Goal: Transaction & Acquisition: Purchase product/service

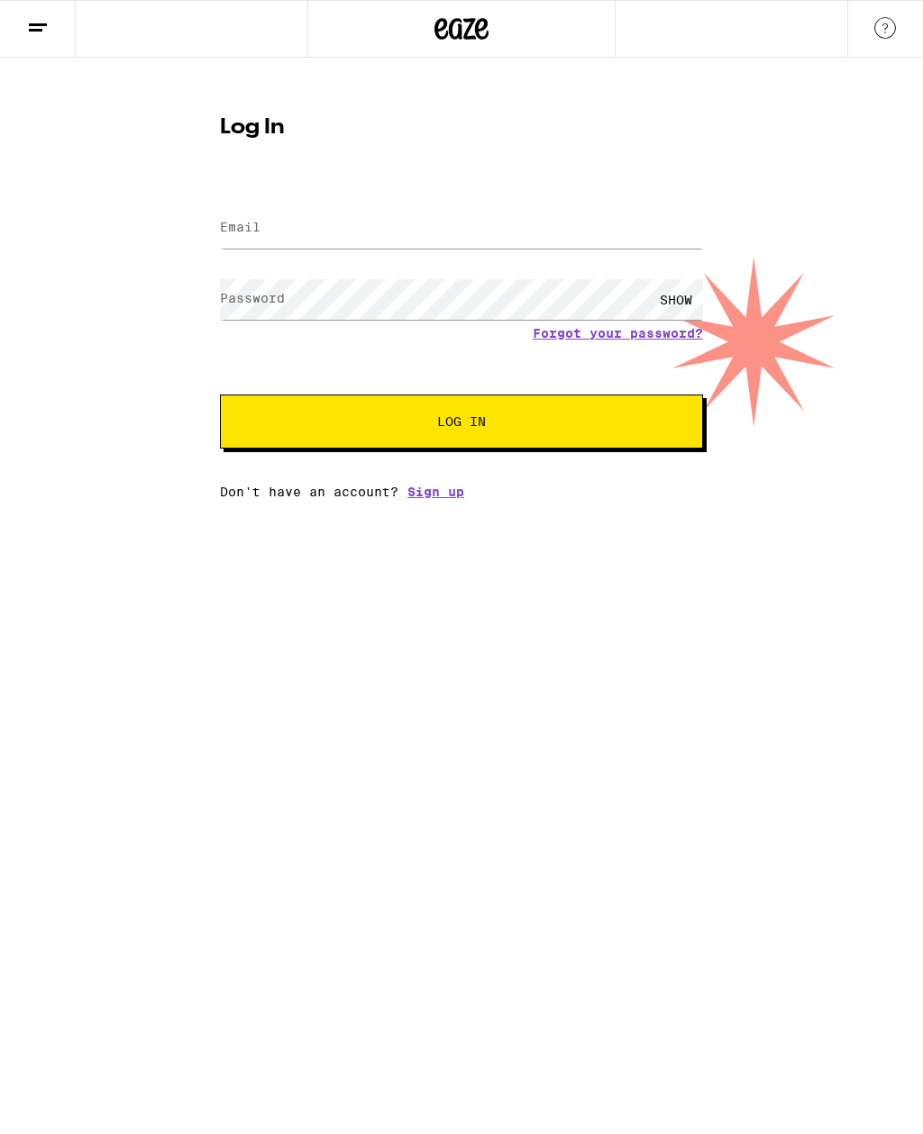
click at [241, 232] on label "Email" at bounding box center [240, 227] width 41 height 14
type input "[EMAIL_ADDRESS][DOMAIN_NAME]"
click at [461, 424] on button "Log In" at bounding box center [461, 422] width 483 height 54
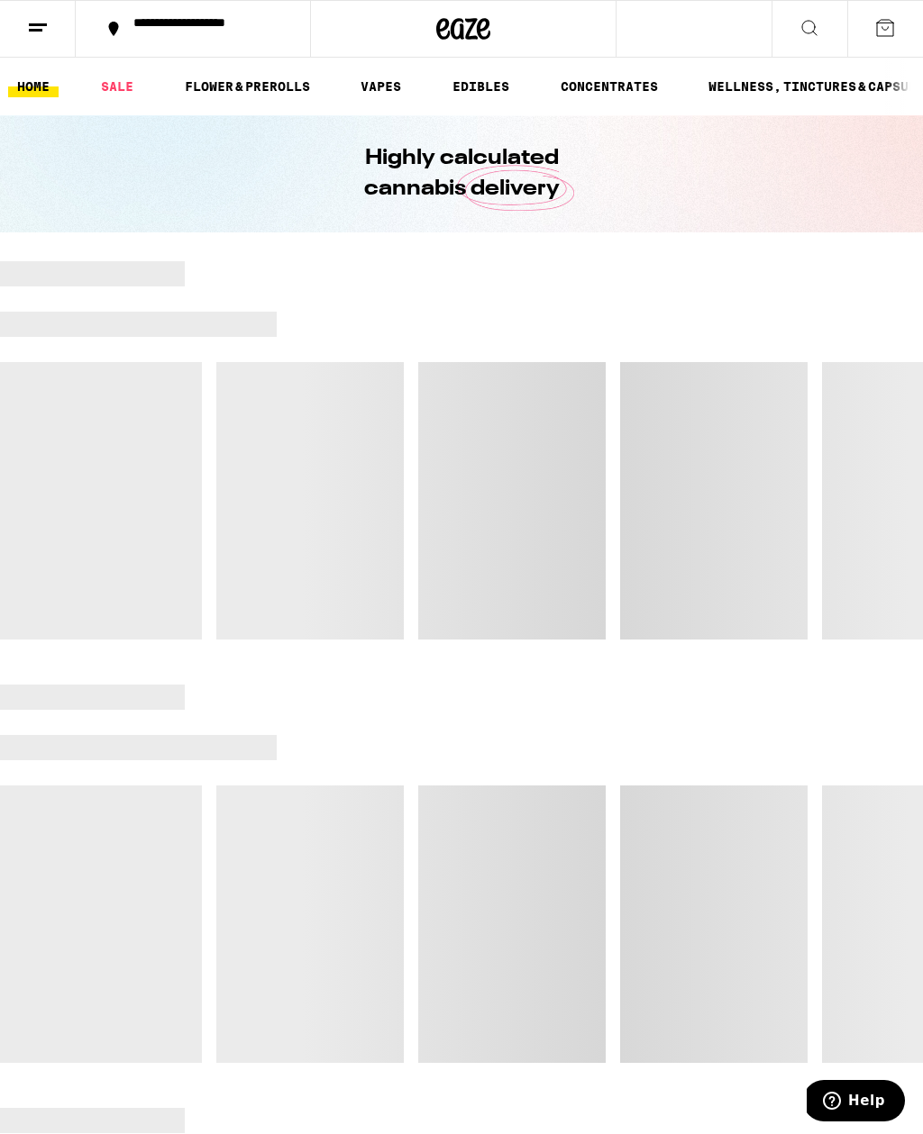
click at [291, 430] on div at bounding box center [461, 450] width 923 height 378
